Goal: Transaction & Acquisition: Purchase product/service

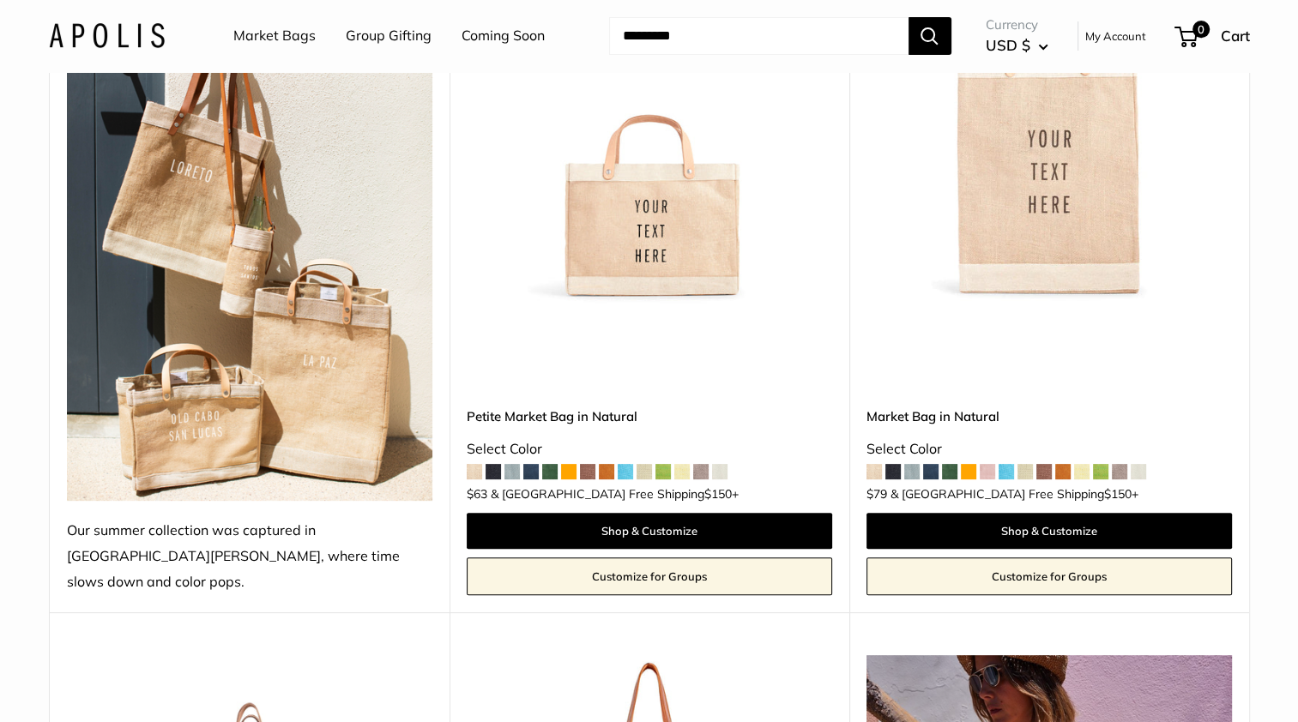
scroll to position [350, 0]
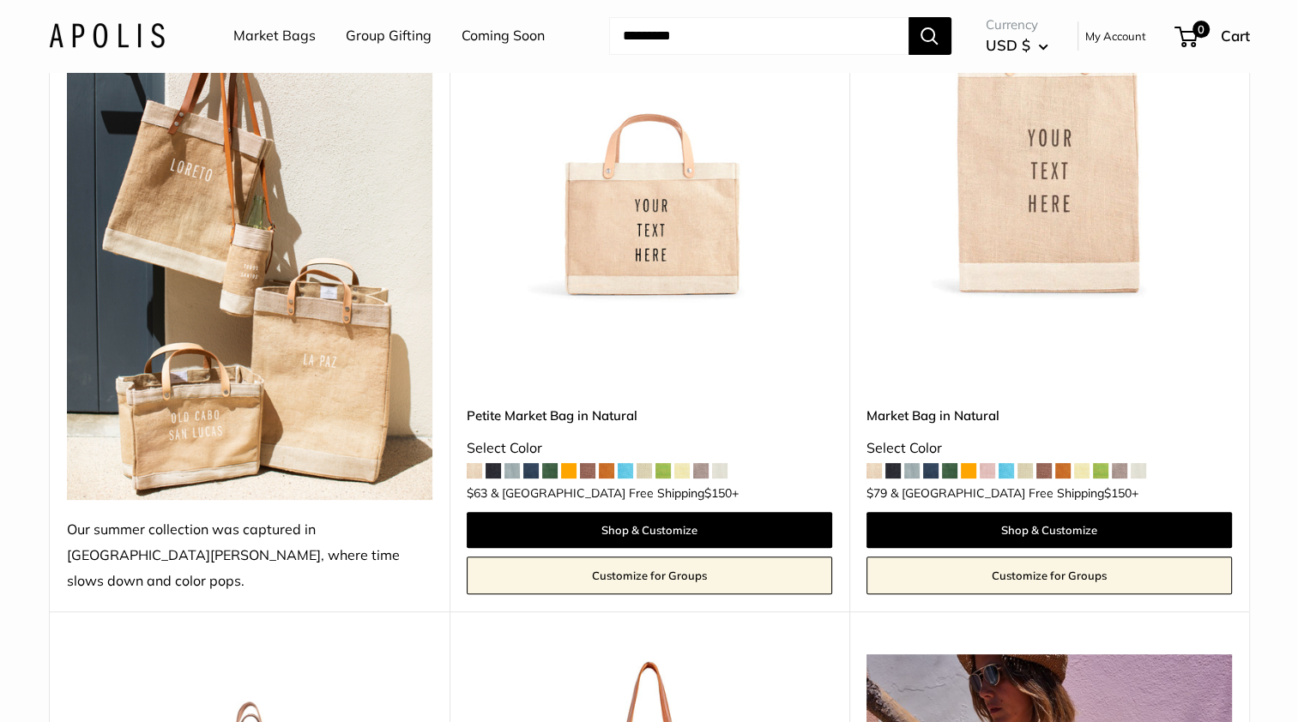
click at [511, 463] on span at bounding box center [511, 470] width 15 height 15
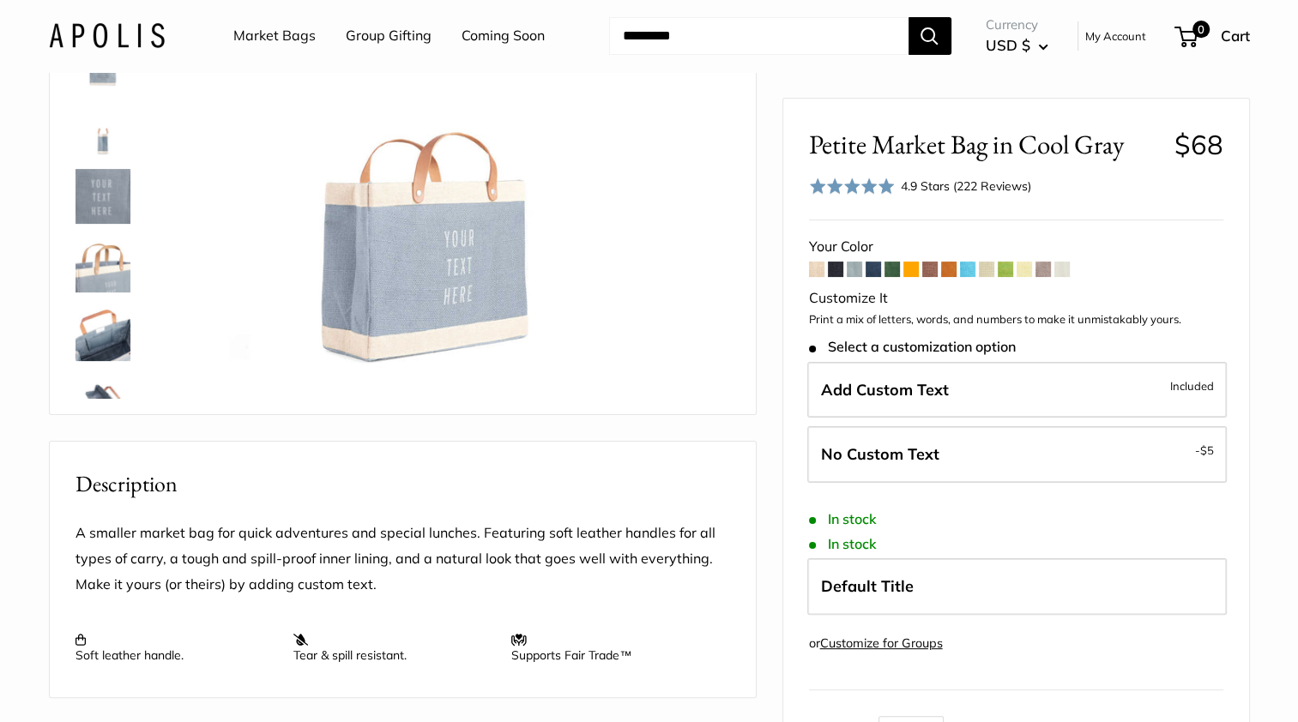
scroll to position [247, 0]
